Goal: Task Accomplishment & Management: Manage account settings

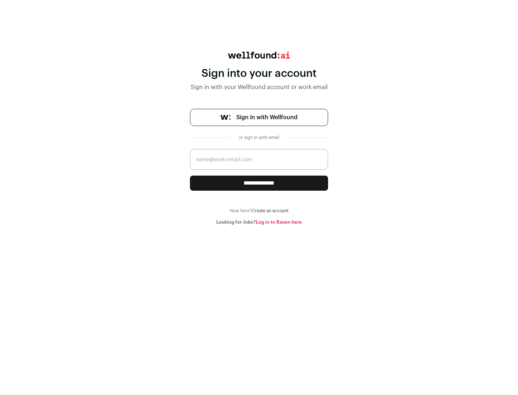
click at [266, 118] on span "Sign in with Wellfound" at bounding box center [266, 117] width 61 height 9
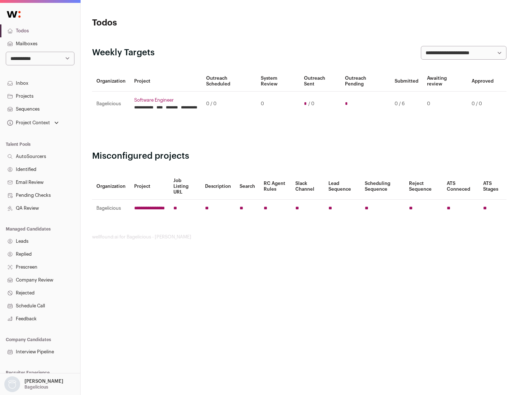
click at [40, 96] on link "Projects" at bounding box center [40, 96] width 80 height 13
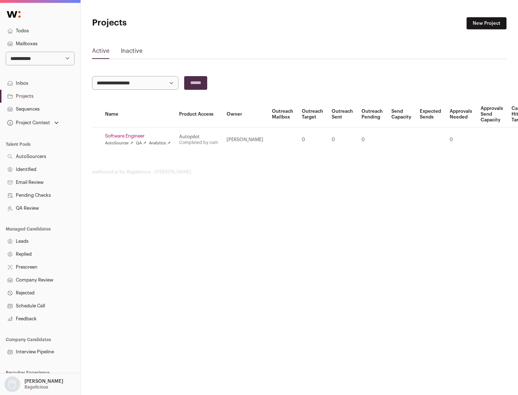
click at [140, 136] on link "Software Engineer" at bounding box center [137, 136] width 65 height 6
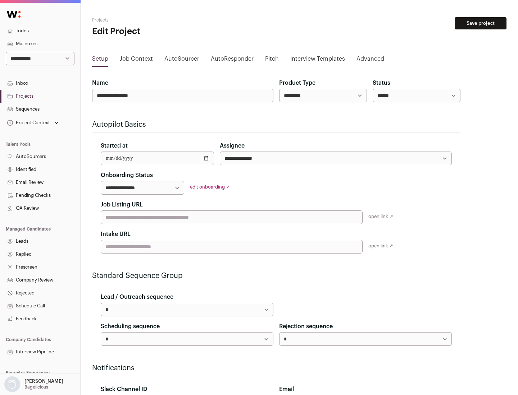
click at [480, 23] on button "Save project" at bounding box center [480, 23] width 52 height 12
